Goal: Information Seeking & Learning: Learn about a topic

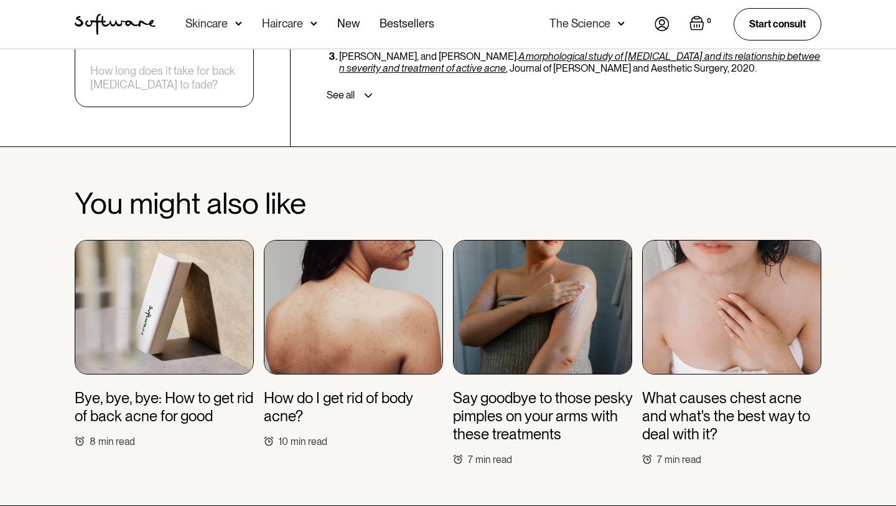
scroll to position [3176, 0]
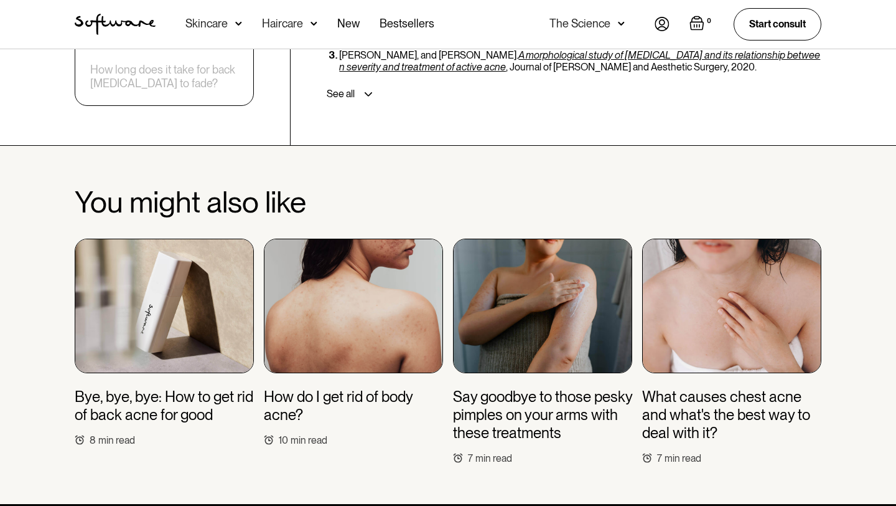
click at [382, 388] on h3 "How do I get rid of body acne?" at bounding box center [353, 406] width 179 height 36
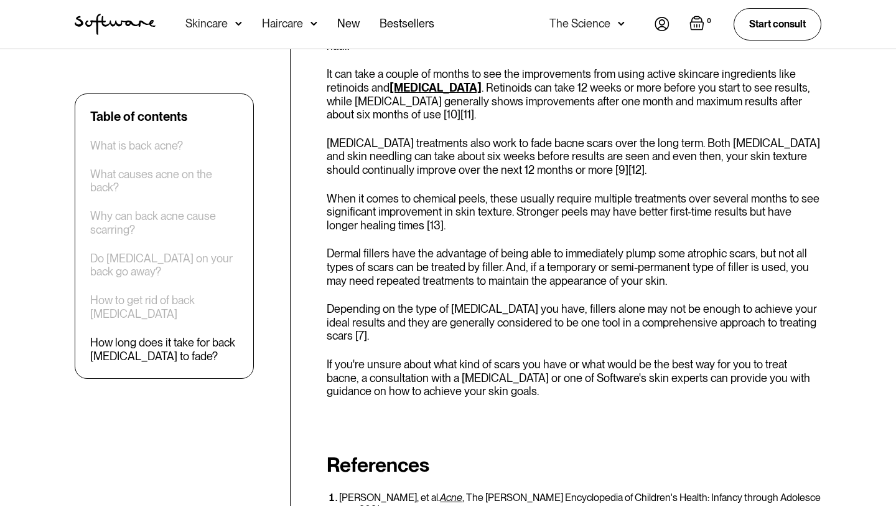
scroll to position [2663, 0]
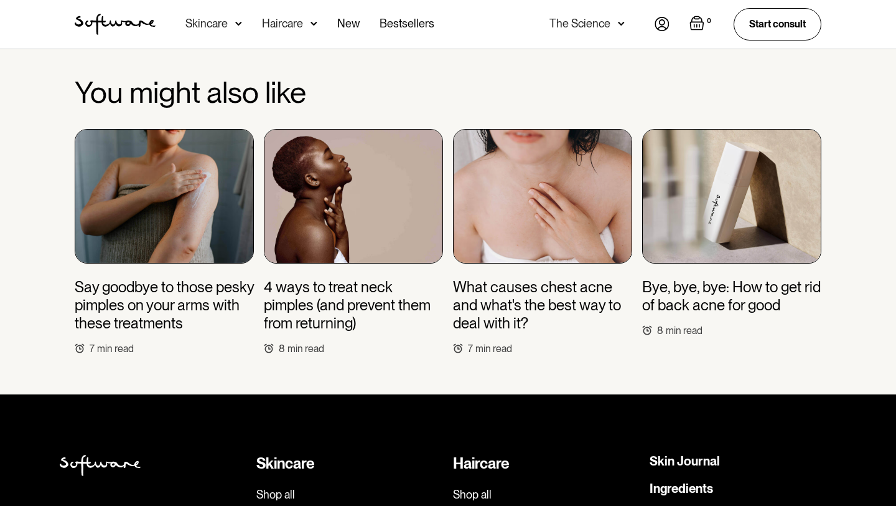
scroll to position [4745, 0]
